Goal: Obtain resource: Download file/media

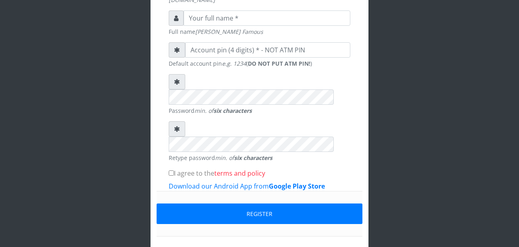
scroll to position [268, 0]
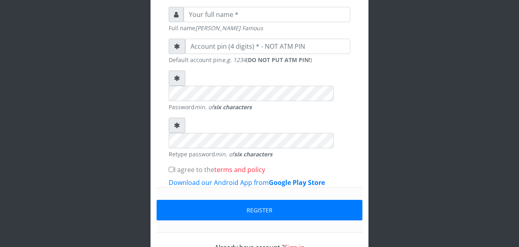
click at [301, 243] on link "Sign in" at bounding box center [295, 247] width 20 height 9
click at [299, 243] on link "Sign in" at bounding box center [295, 247] width 20 height 9
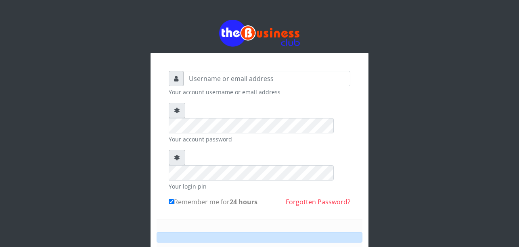
scroll to position [13, 0]
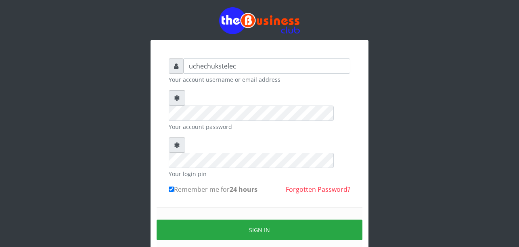
type input "uchechukstelec"
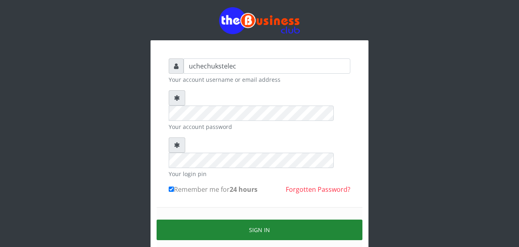
click at [275, 220] on button "Sign in" at bounding box center [260, 230] width 206 height 21
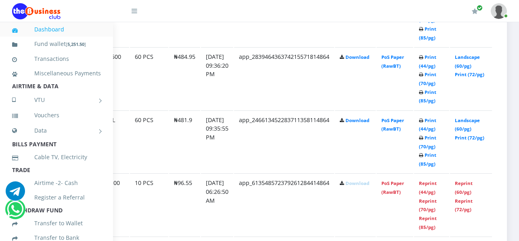
scroll to position [716, 81]
click at [432, 141] on link "Print (70/pg)" at bounding box center [427, 142] width 17 height 15
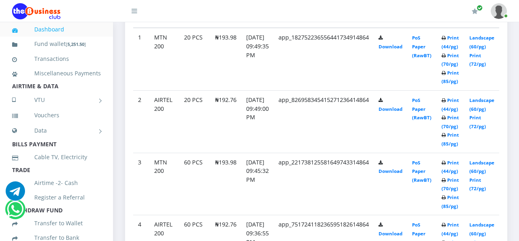
scroll to position [453, 0]
click at [402, 47] on link "Download" at bounding box center [391, 46] width 24 height 6
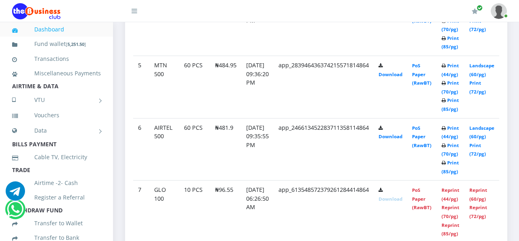
scroll to position [675, 13]
click at [476, 136] on link "Landscape (60/pg)" at bounding box center [481, 132] width 25 height 15
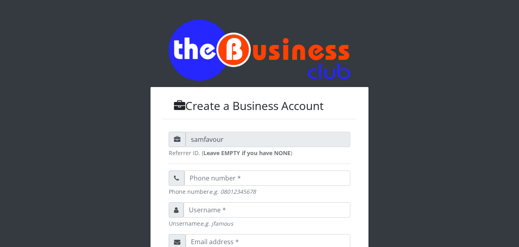
scroll to position [268, 0]
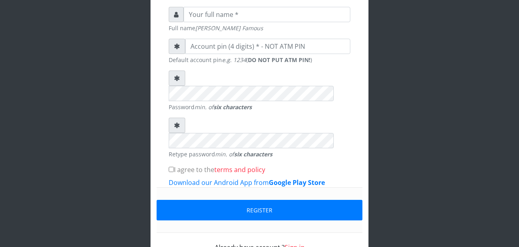
click at [297, 243] on link "Sign in" at bounding box center [295, 247] width 20 height 9
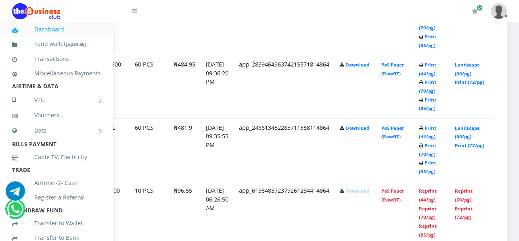
scroll to position [708, 81]
click at [470, 77] on link "Landscape (60/pg)" at bounding box center [467, 69] width 25 height 15
